Goal: Check status

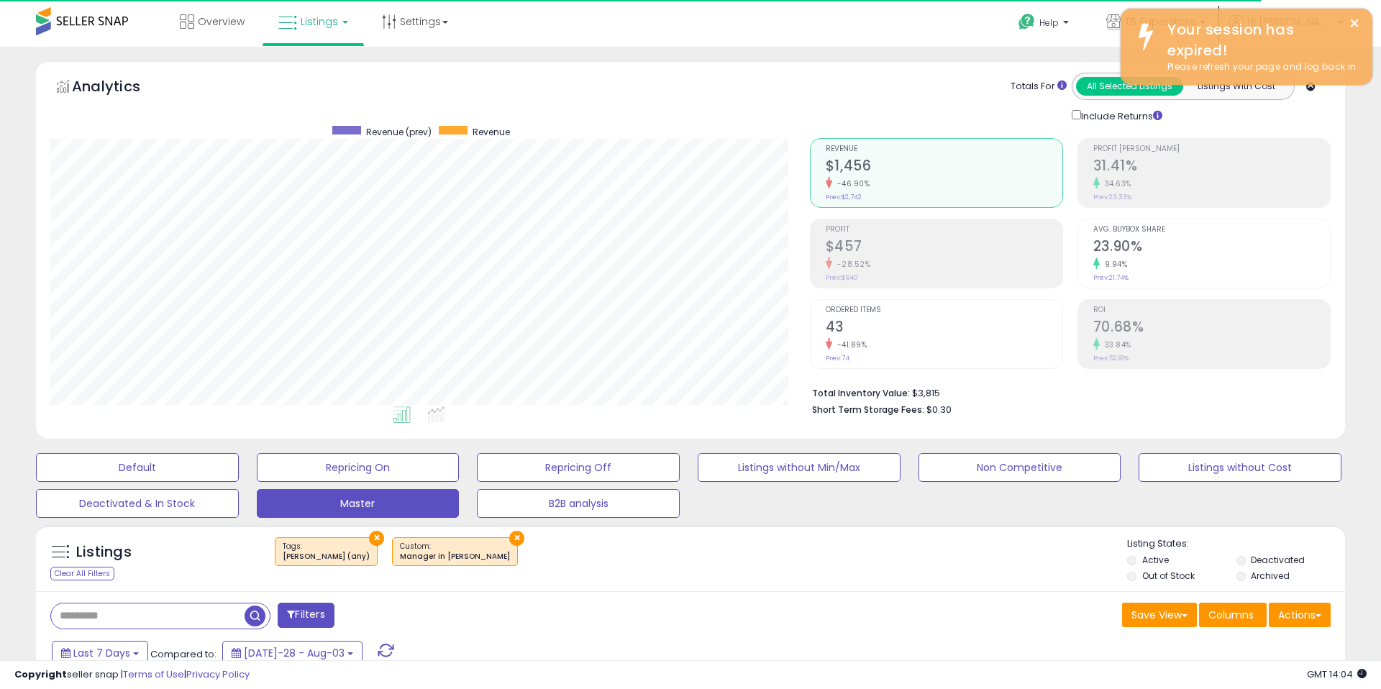
scroll to position [295, 759]
